Goal: Transaction & Acquisition: Purchase product/service

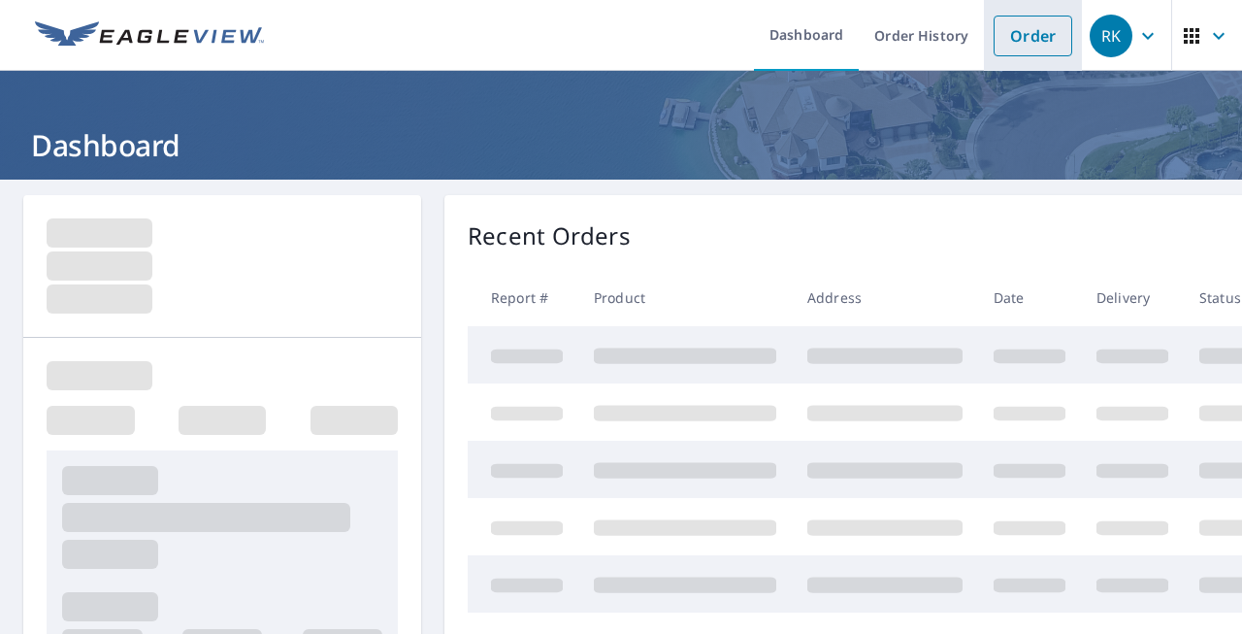
click at [1033, 42] on link "Order" at bounding box center [1033, 36] width 79 height 41
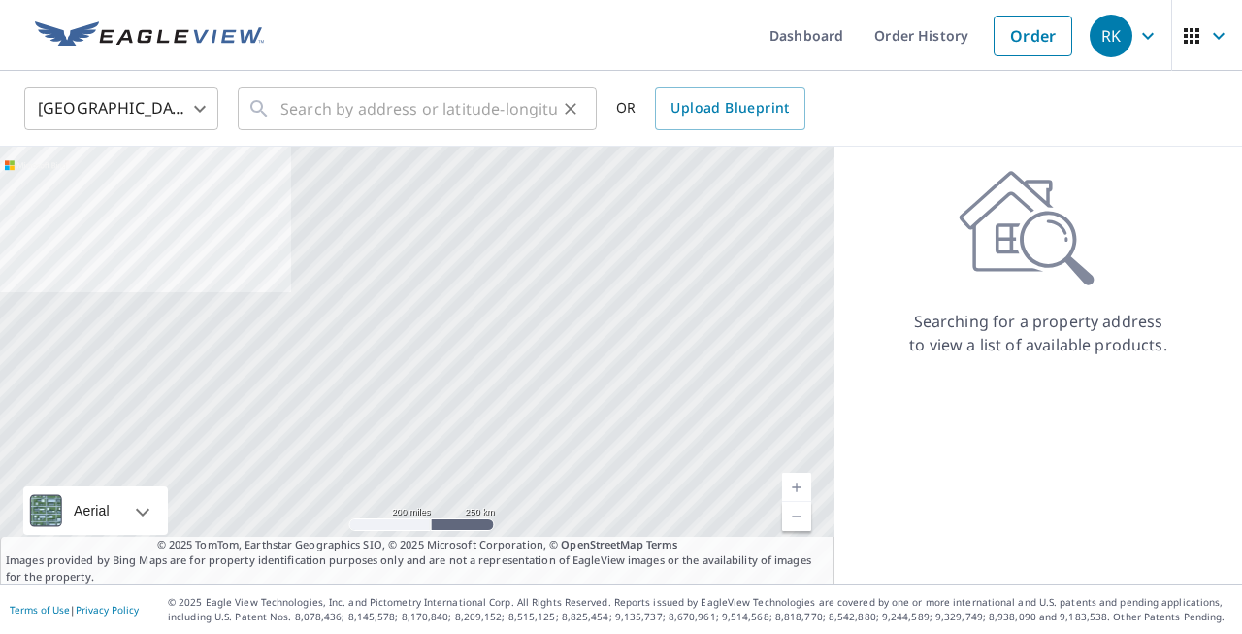
click at [274, 112] on div "​" at bounding box center [417, 108] width 359 height 43
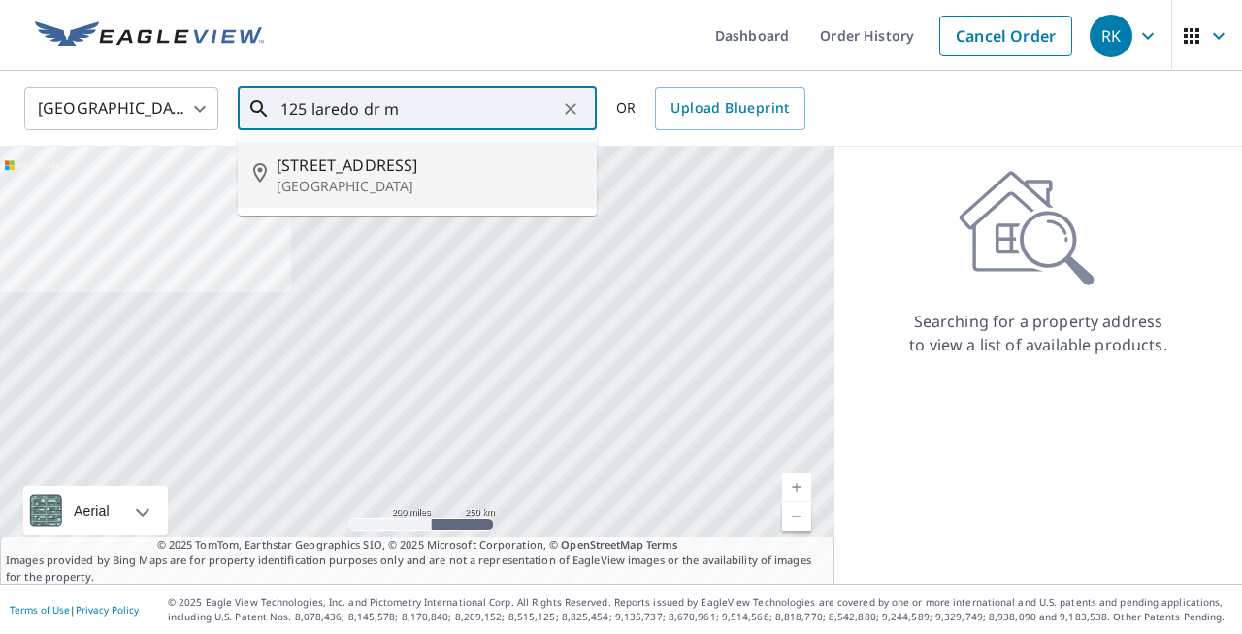
click at [317, 170] on span "[STREET_ADDRESS]" at bounding box center [429, 164] width 305 height 23
type input "[STREET_ADDRESS]"
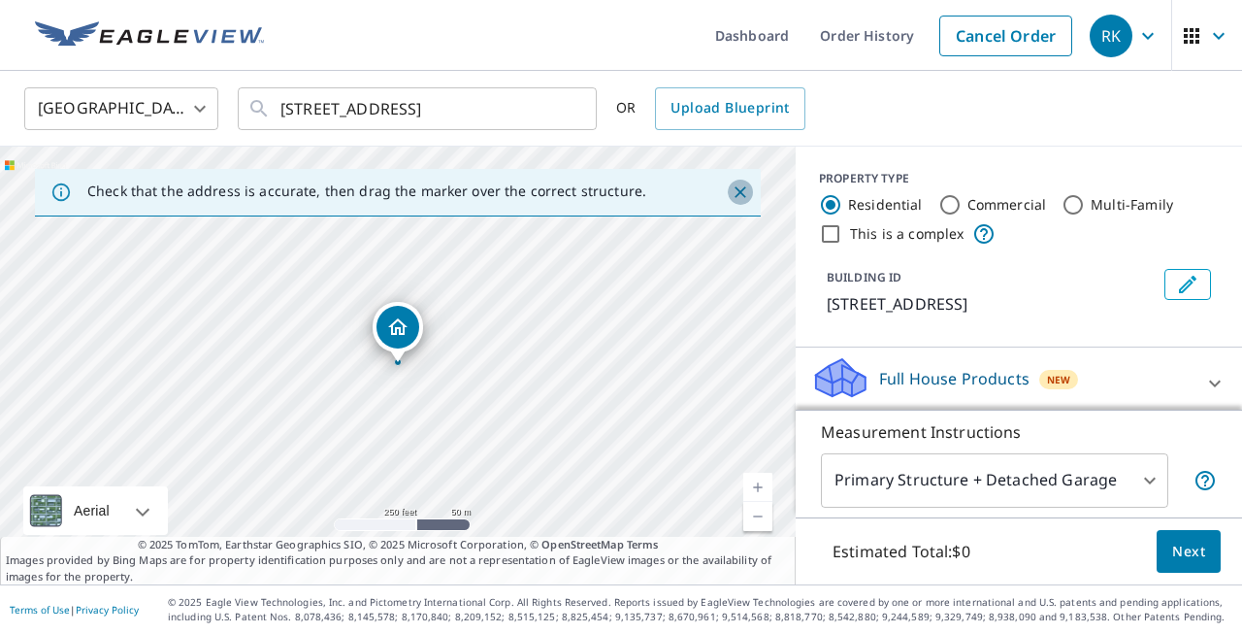
click at [741, 191] on icon "Close" at bounding box center [741, 192] width 12 height 12
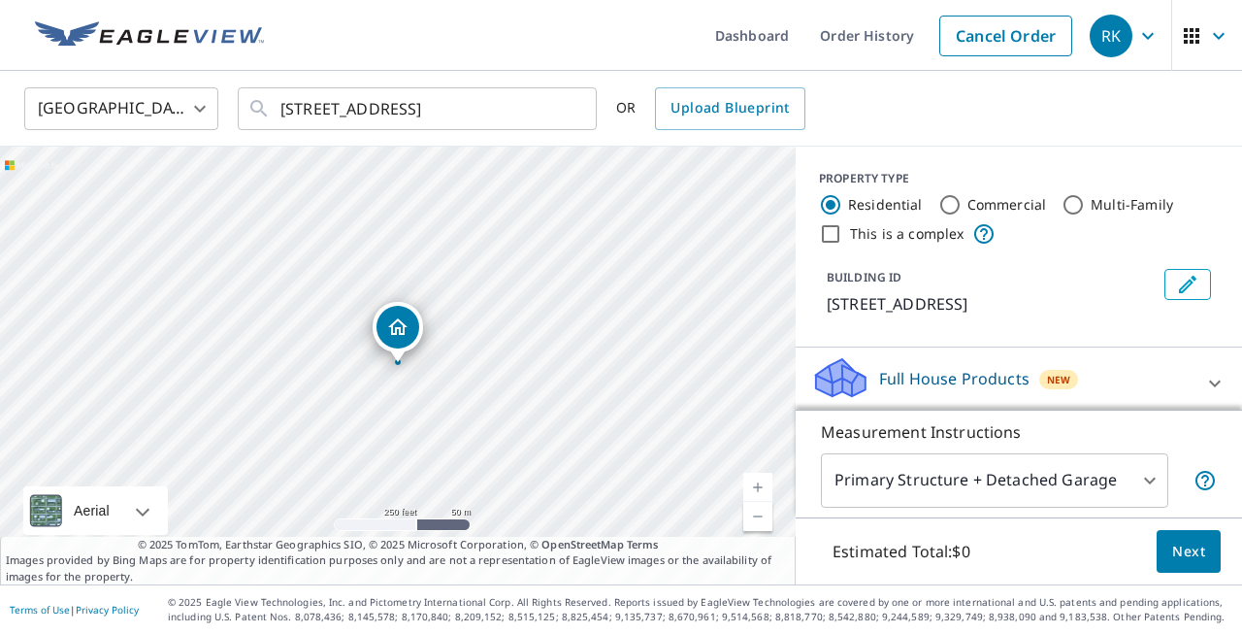
click at [768, 482] on link "Current Level 17, Zoom In" at bounding box center [757, 487] width 29 height 29
click at [768, 482] on link "Current Level 18, Zoom In" at bounding box center [757, 487] width 29 height 29
click at [768, 482] on link "Current Level 19, Zoom In" at bounding box center [757, 487] width 29 height 29
click at [768, 482] on link "Current Level 20, Zoom In Disabled" at bounding box center [757, 487] width 29 height 29
click at [1233, 304] on div "BUILDING ID [STREET_ADDRESS]" at bounding box center [1019, 292] width 446 height 62
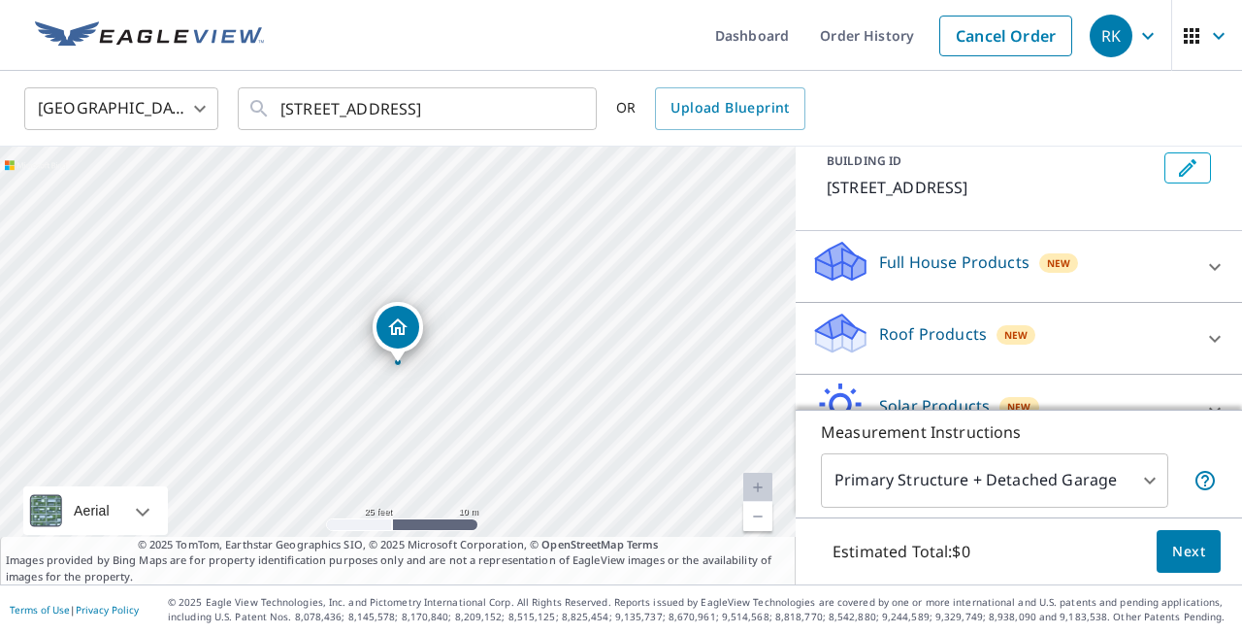
scroll to position [155, 0]
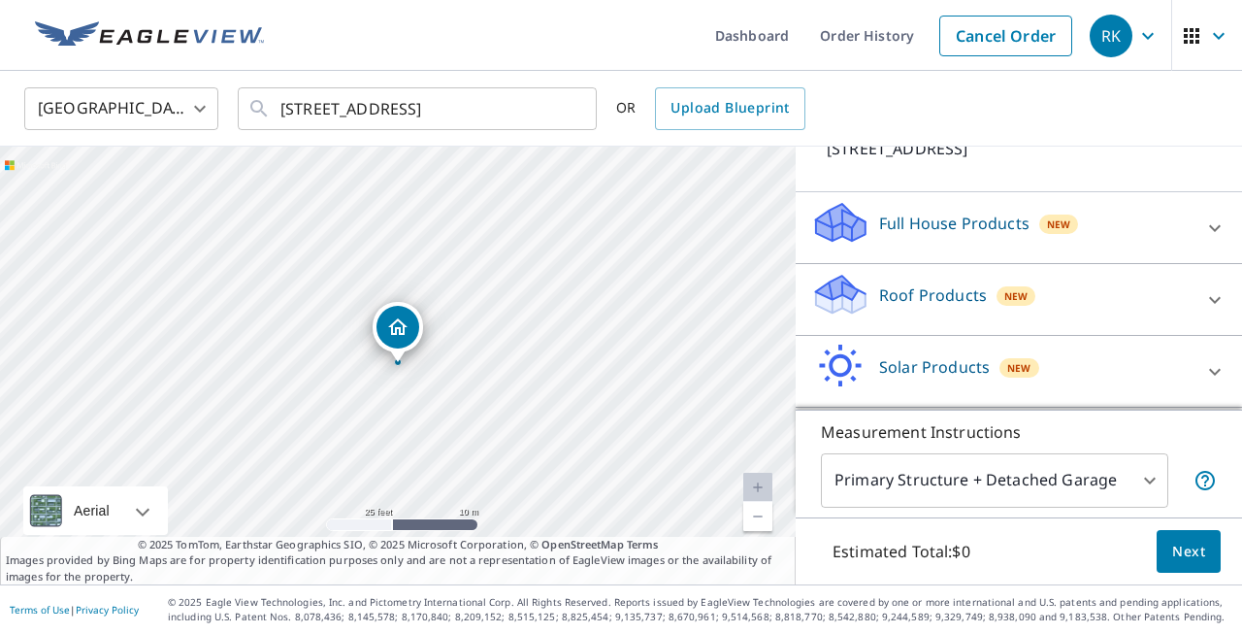
click at [1217, 297] on icon at bounding box center [1214, 299] width 23 height 23
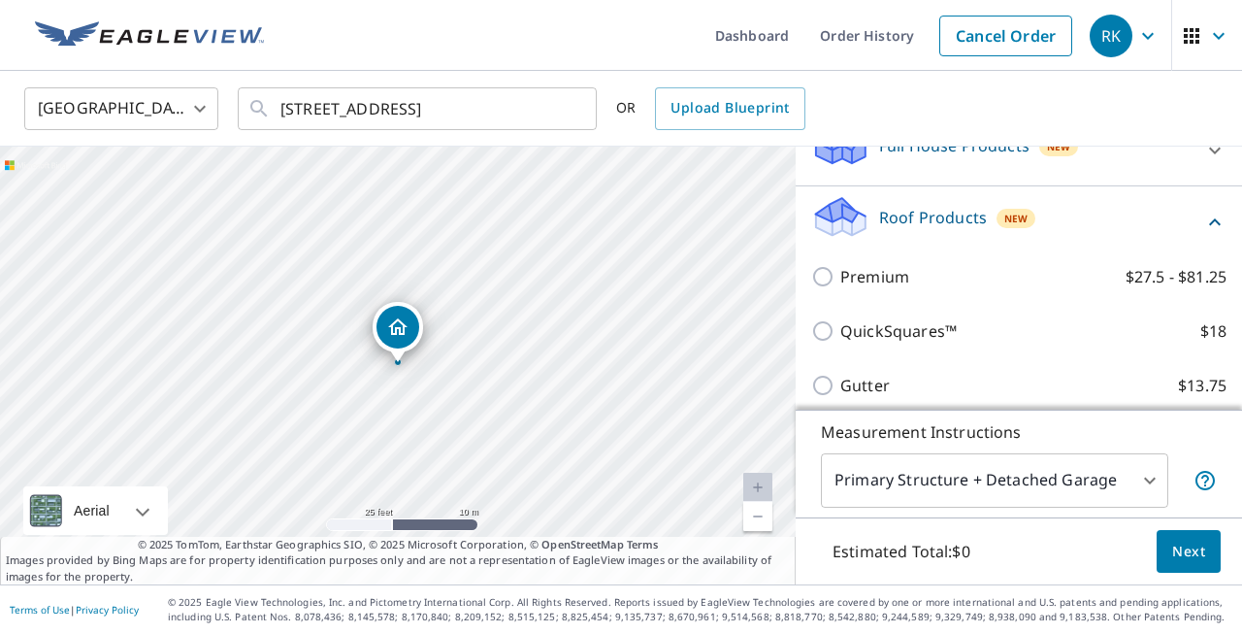
scroll to position [272, 0]
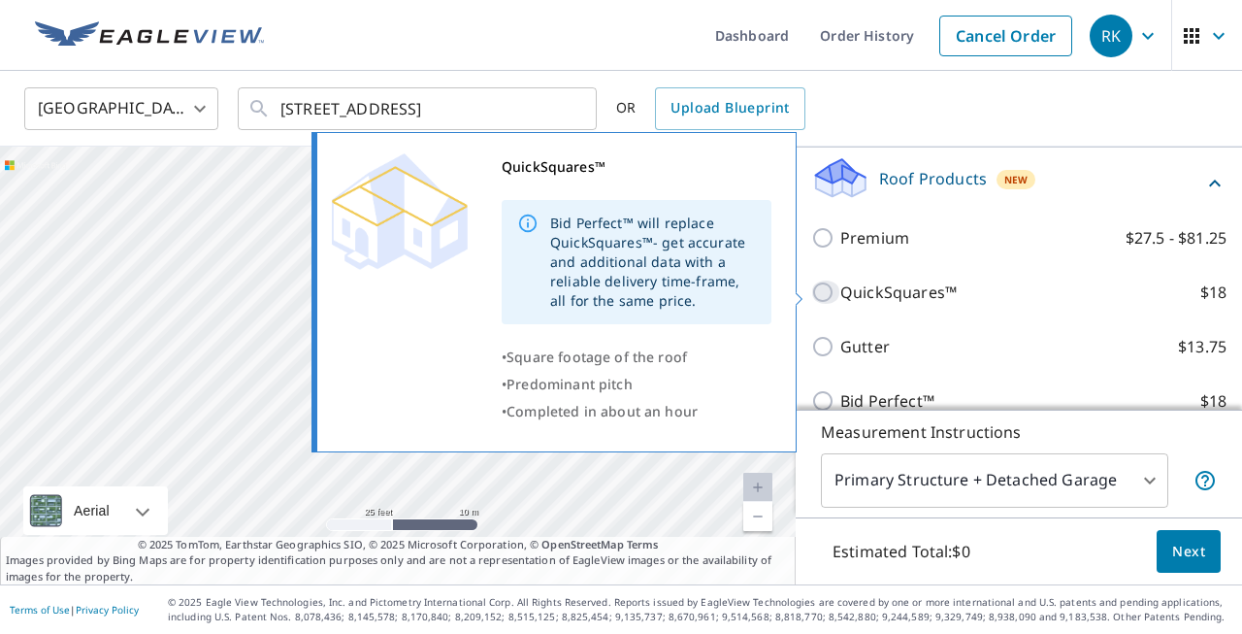
click at [825, 290] on input "QuickSquares™ $18" at bounding box center [825, 291] width 29 height 23
checkbox input "true"
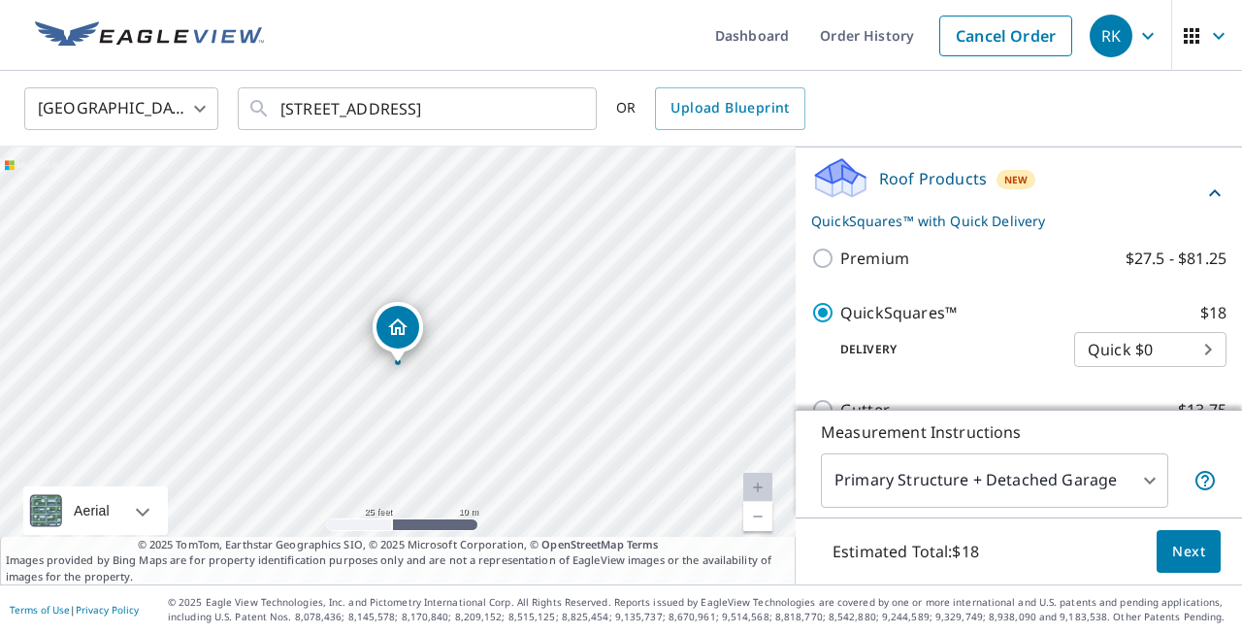
click at [1193, 555] on span "Next" at bounding box center [1188, 552] width 33 height 24
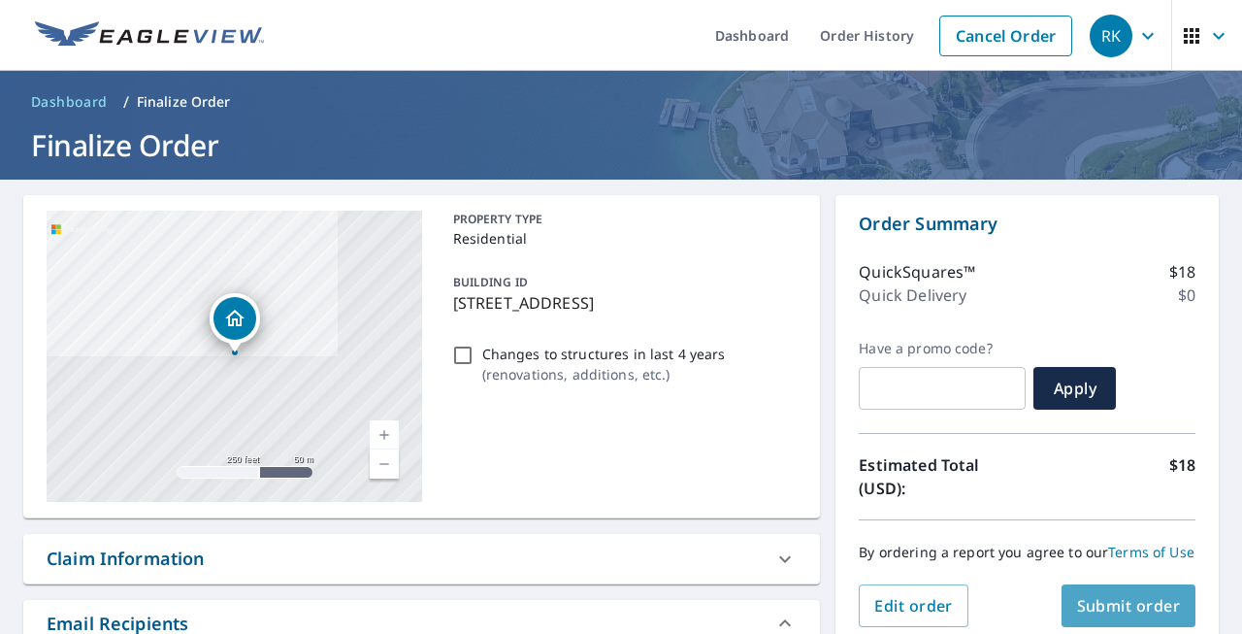
click at [1109, 611] on span "Submit order" at bounding box center [1129, 605] width 104 height 21
